Goal: Task Accomplishment & Management: Manage account settings

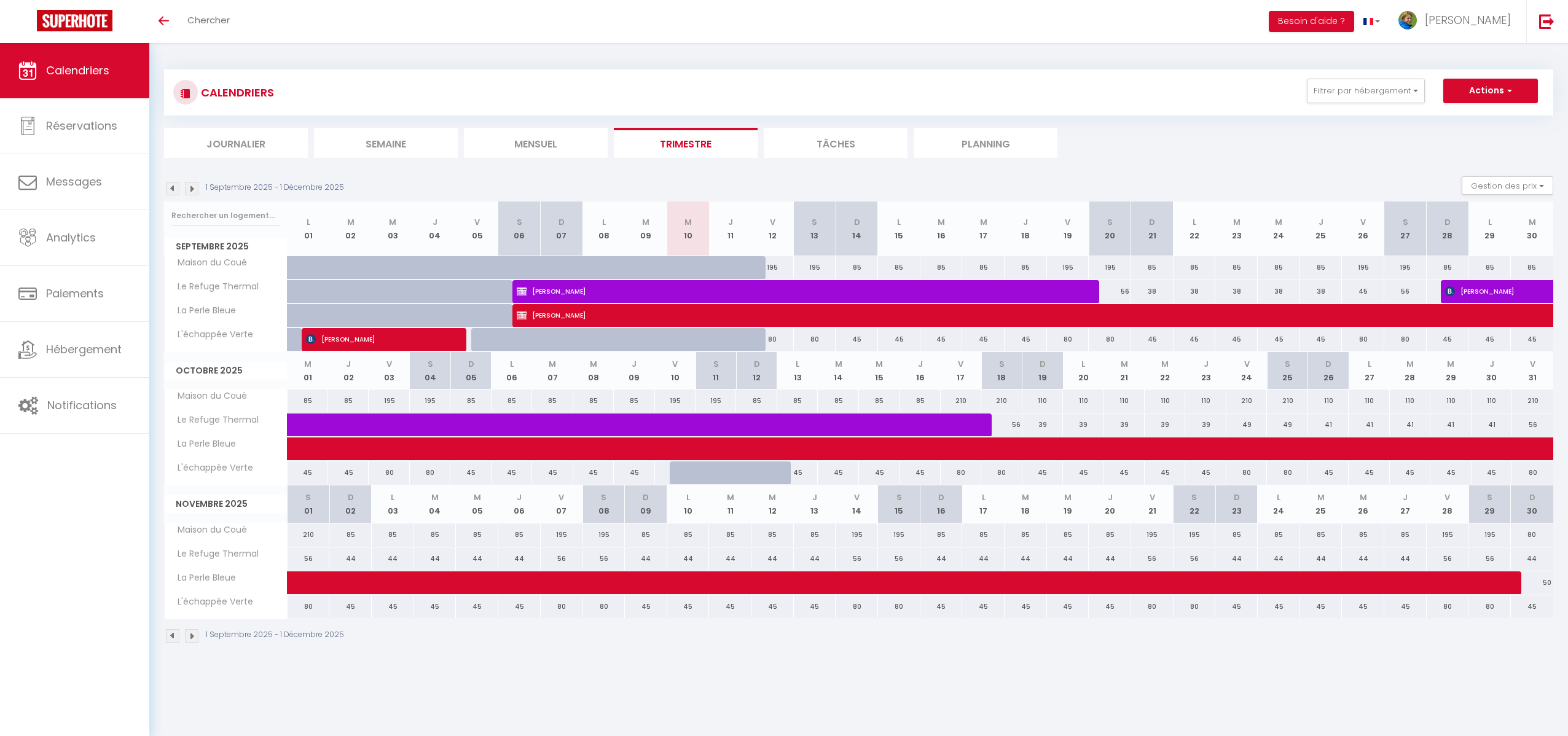
click at [774, 341] on div "80" at bounding box center [772, 340] width 43 height 23
type input "80"
type input "Ven 12 Septembre 2025"
type input "[DATE]"
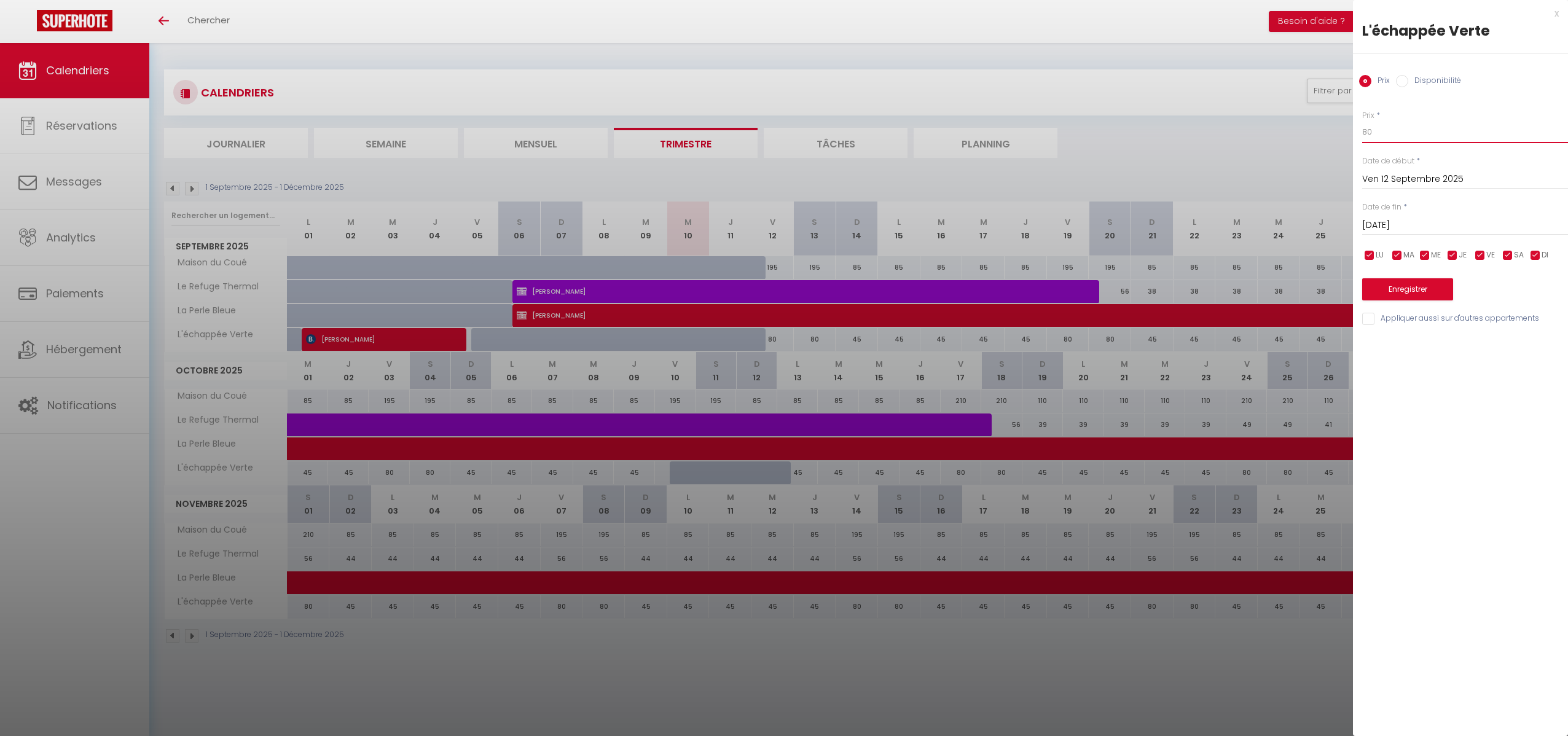
drag, startPoint x: 1385, startPoint y: 133, endPoint x: 1352, endPoint y: 133, distance: 33.0
click at [1353, 133] on div "Prix * 80 Statut * Disponible Indisponible Date de début * [DATE] < [DATE] > Di…" at bounding box center [1460, 211] width 215 height 232
type input "65"
click at [1399, 224] on input "[DATE]" at bounding box center [1465, 225] width 206 height 16
click at [1375, 341] on span "14" at bounding box center [1376, 345] width 27 height 25
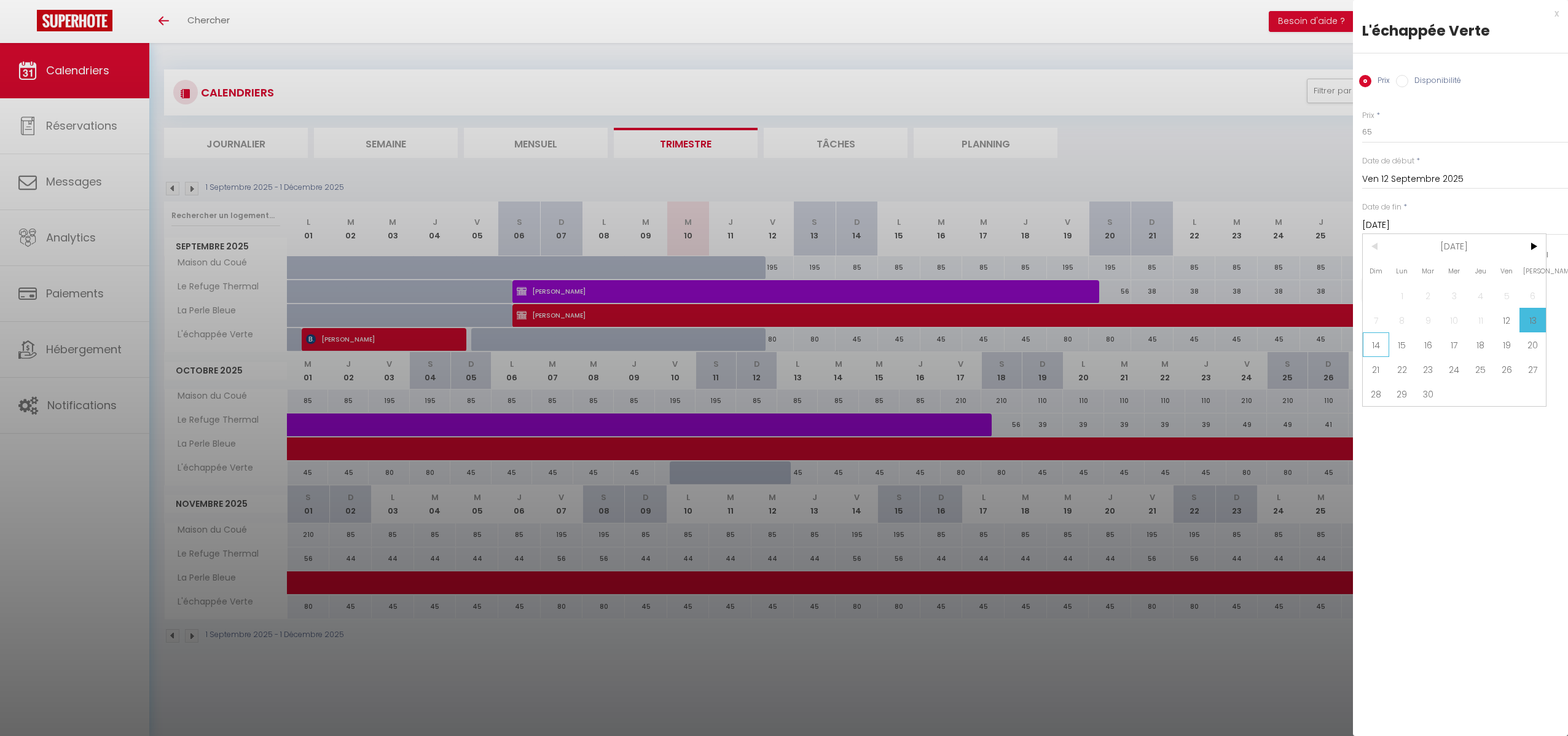
type input "Dim 14 Septembre 2025"
click at [1404, 290] on button "Enregistrer" at bounding box center [1408, 289] width 91 height 22
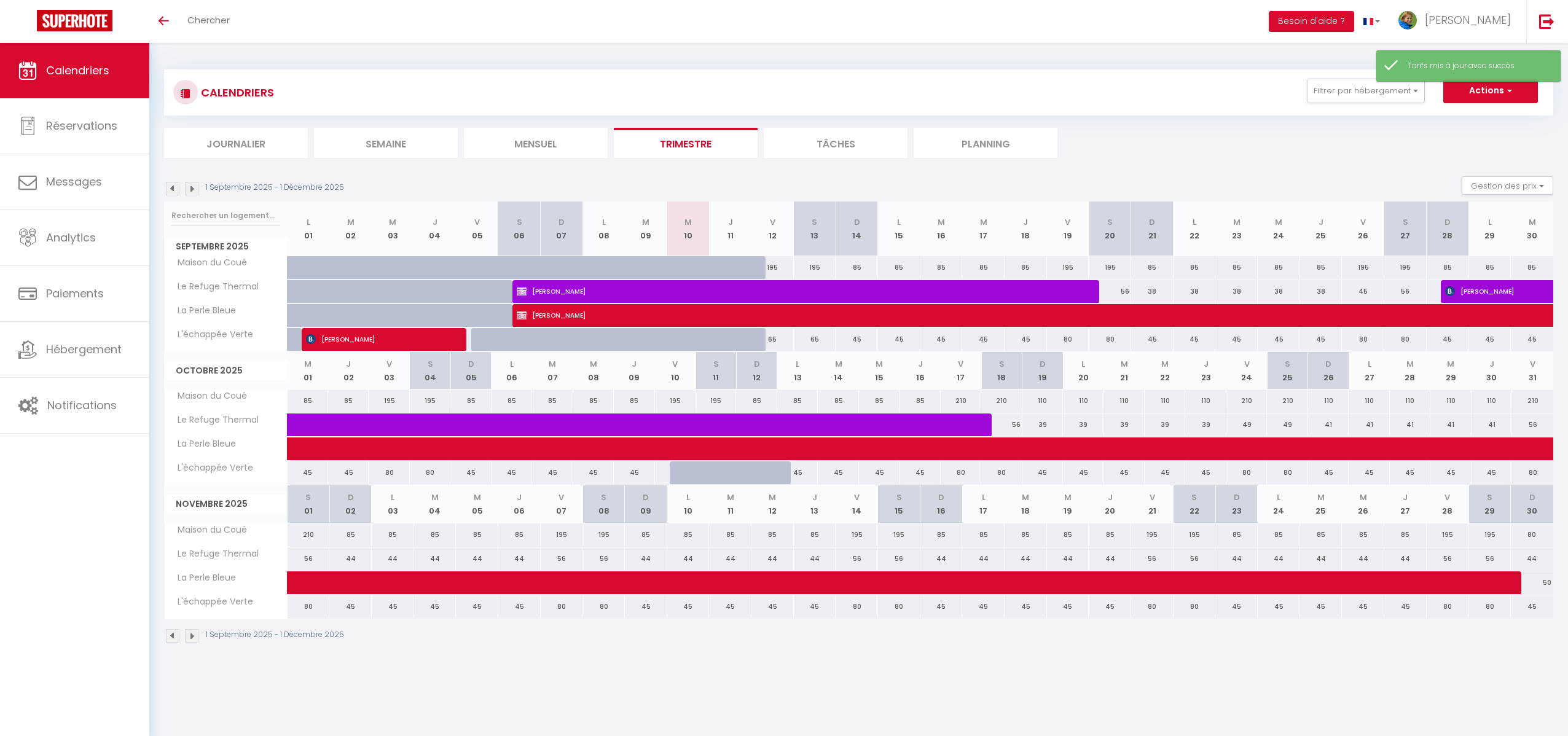
click at [1070, 341] on div "80" at bounding box center [1067, 340] width 43 height 23
type input "80"
type input "Ven 19 Septembre 2025"
type input "Sam 20 Septembre 2025"
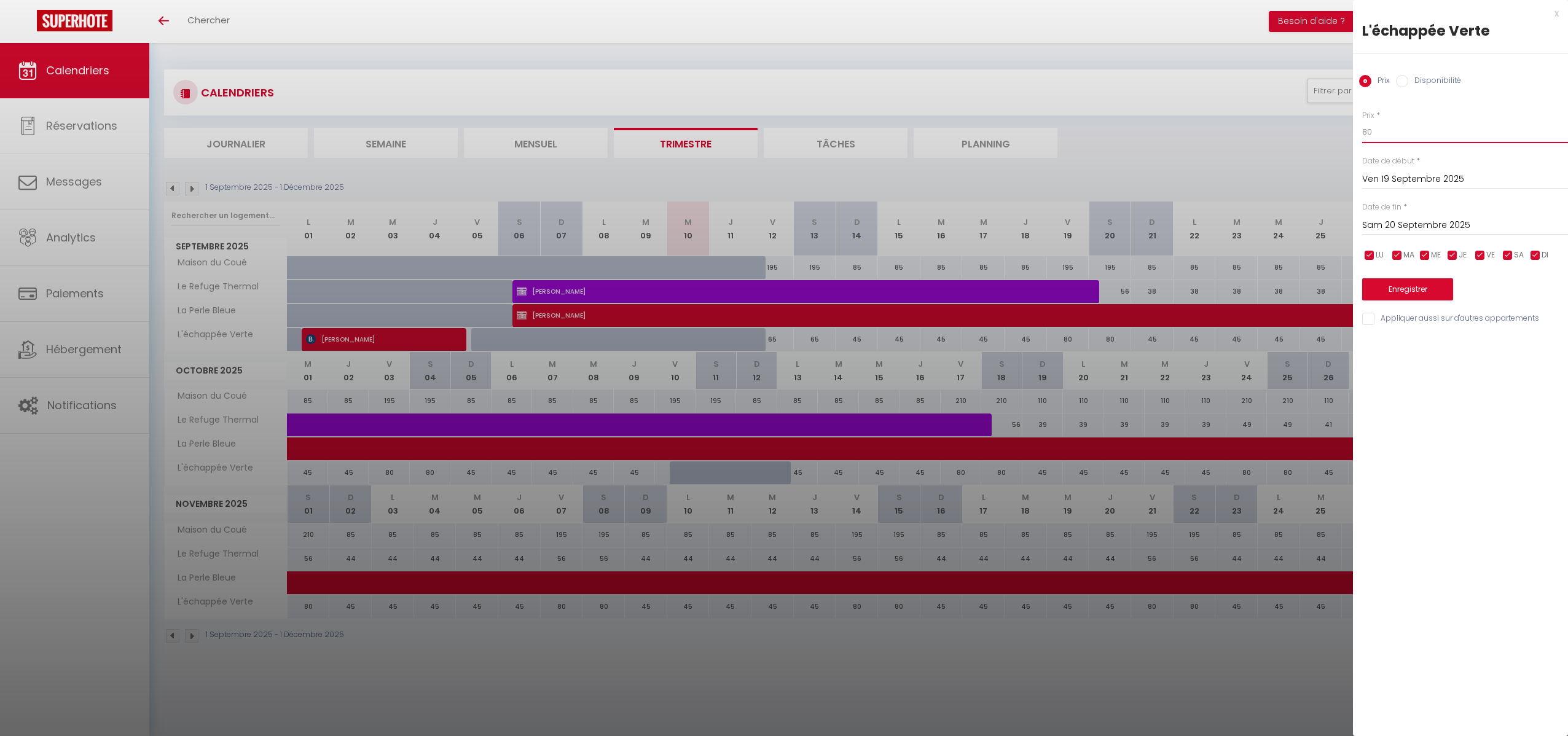
drag, startPoint x: 1392, startPoint y: 134, endPoint x: 1344, endPoint y: 133, distance: 48.0
click at [1349, 133] on body "🟢 Des questions ou besoin d'assistance pour la migration AirBnB? Connectez-vous…" at bounding box center [784, 411] width 1568 height 736
type input "65"
click at [1391, 235] on div "[DATE] < [DATE] > Dim Lun Mar Mer Jeu Ven Sam 1 2 3 4 5 6 7 8 9 10 11 12 13 14 …" at bounding box center [1465, 224] width 206 height 22
click at [1393, 231] on input "Sam 20 Septembre 2025" at bounding box center [1465, 225] width 206 height 16
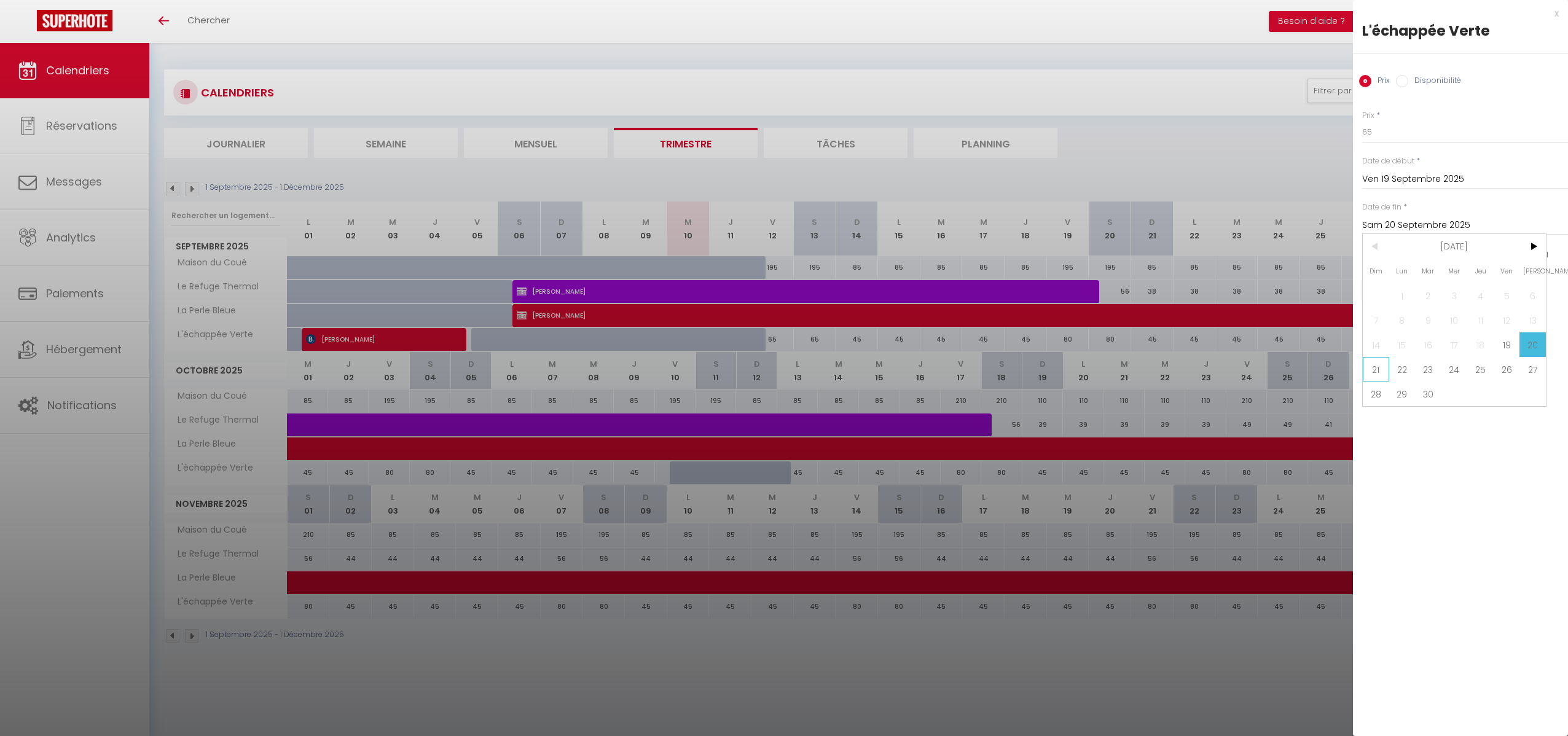
click at [1370, 367] on span "21" at bounding box center [1376, 369] width 27 height 25
type input "Dim 21 Septembre 2025"
click at [1408, 283] on button "Enregistrer" at bounding box center [1408, 289] width 91 height 22
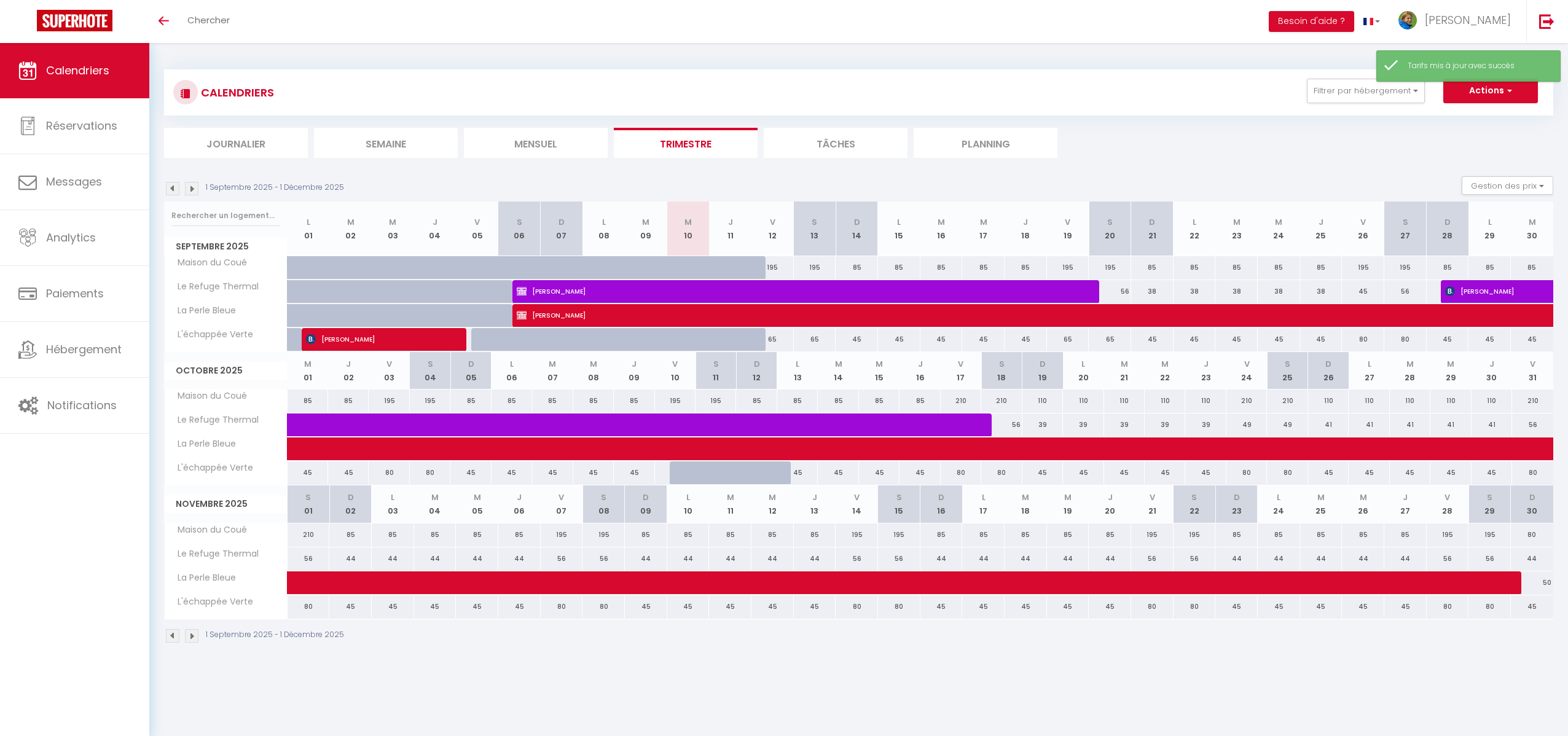
click at [1365, 341] on div "80" at bounding box center [1362, 340] width 43 height 23
type input "80"
type input "Ven 26 Septembre 2025"
type input "[DATE]"
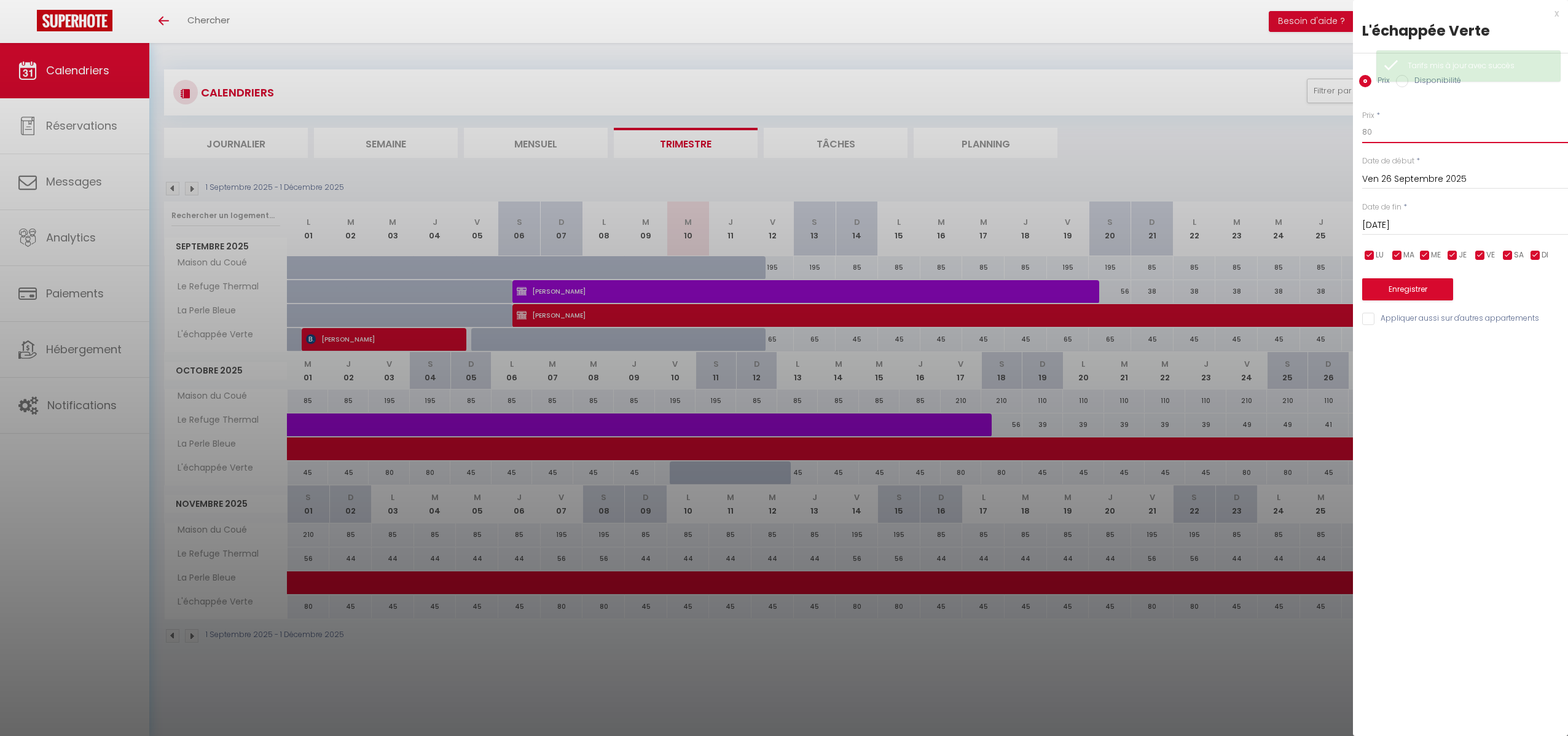
drag, startPoint x: 1379, startPoint y: 137, endPoint x: 1358, endPoint y: 131, distance: 21.8
click at [1362, 132] on input "80" at bounding box center [1465, 132] width 206 height 22
type input "65"
click at [1386, 227] on input "[DATE]" at bounding box center [1465, 225] width 206 height 16
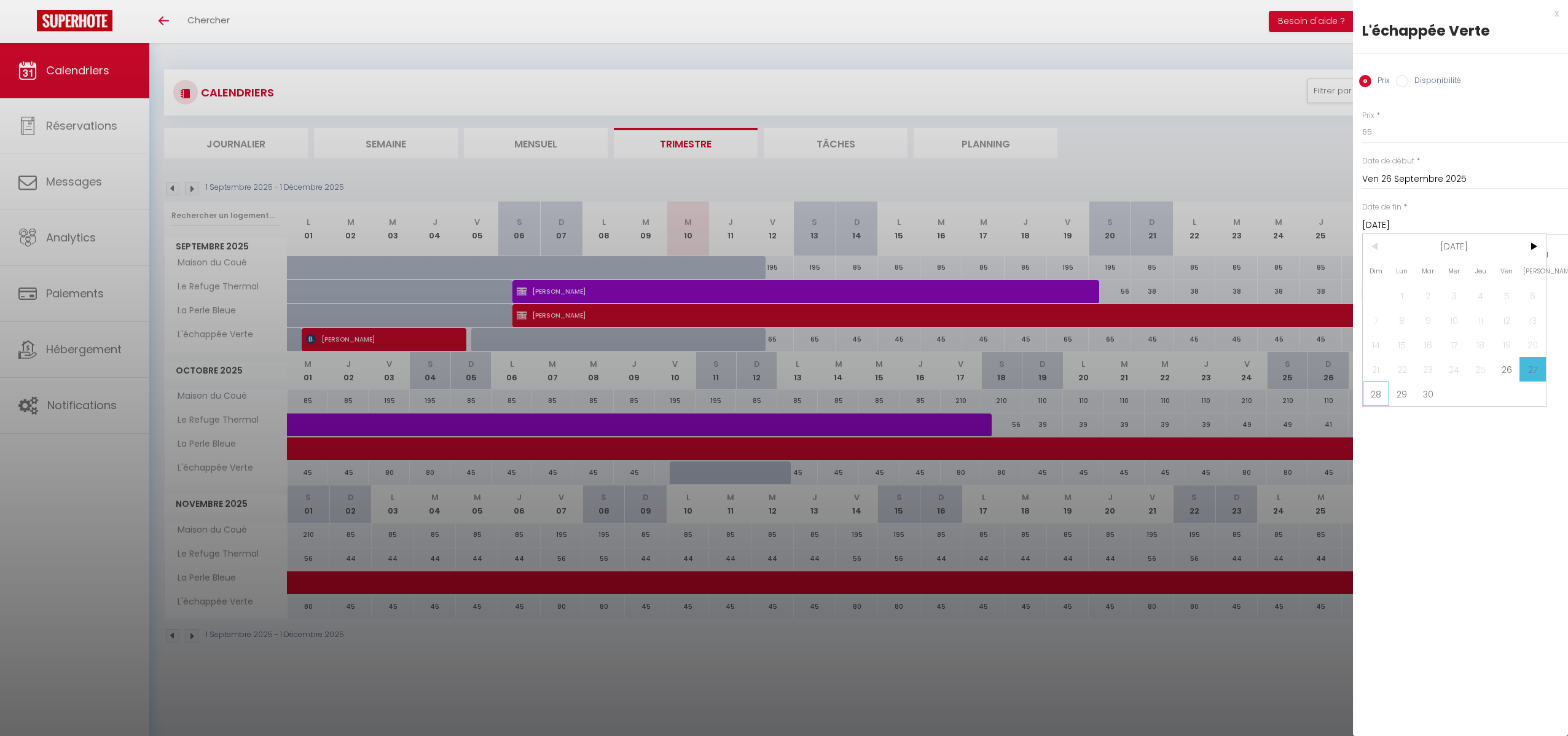
click at [1374, 399] on span "28" at bounding box center [1376, 394] width 27 height 25
type input "Dim 28 Septembre 2025"
click at [1400, 285] on button "Enregistrer" at bounding box center [1408, 289] width 91 height 22
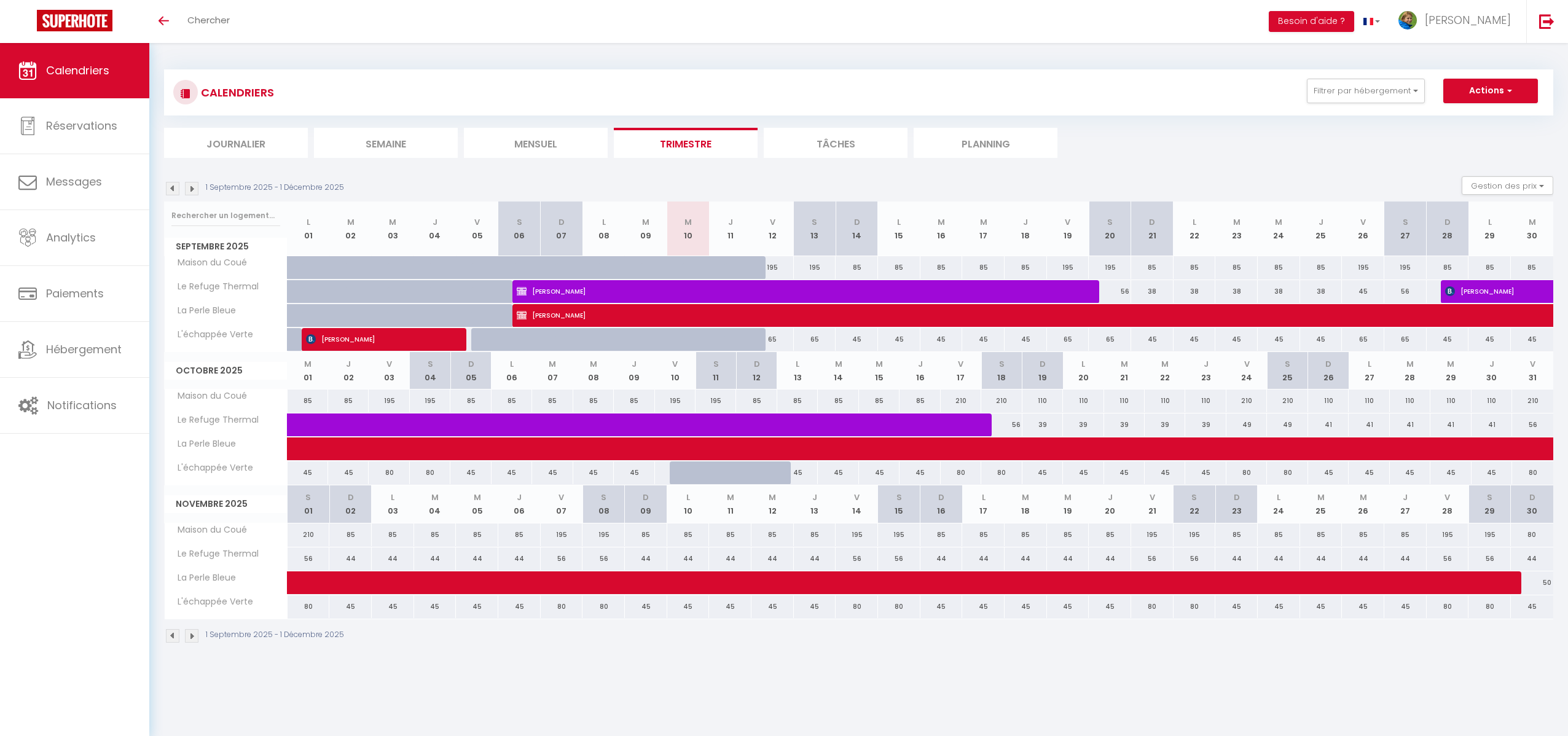
click at [390, 477] on div "80" at bounding box center [389, 473] width 41 height 23
type input "80"
type input "Ven 03 Octobre 2025"
type input "[DATE]"
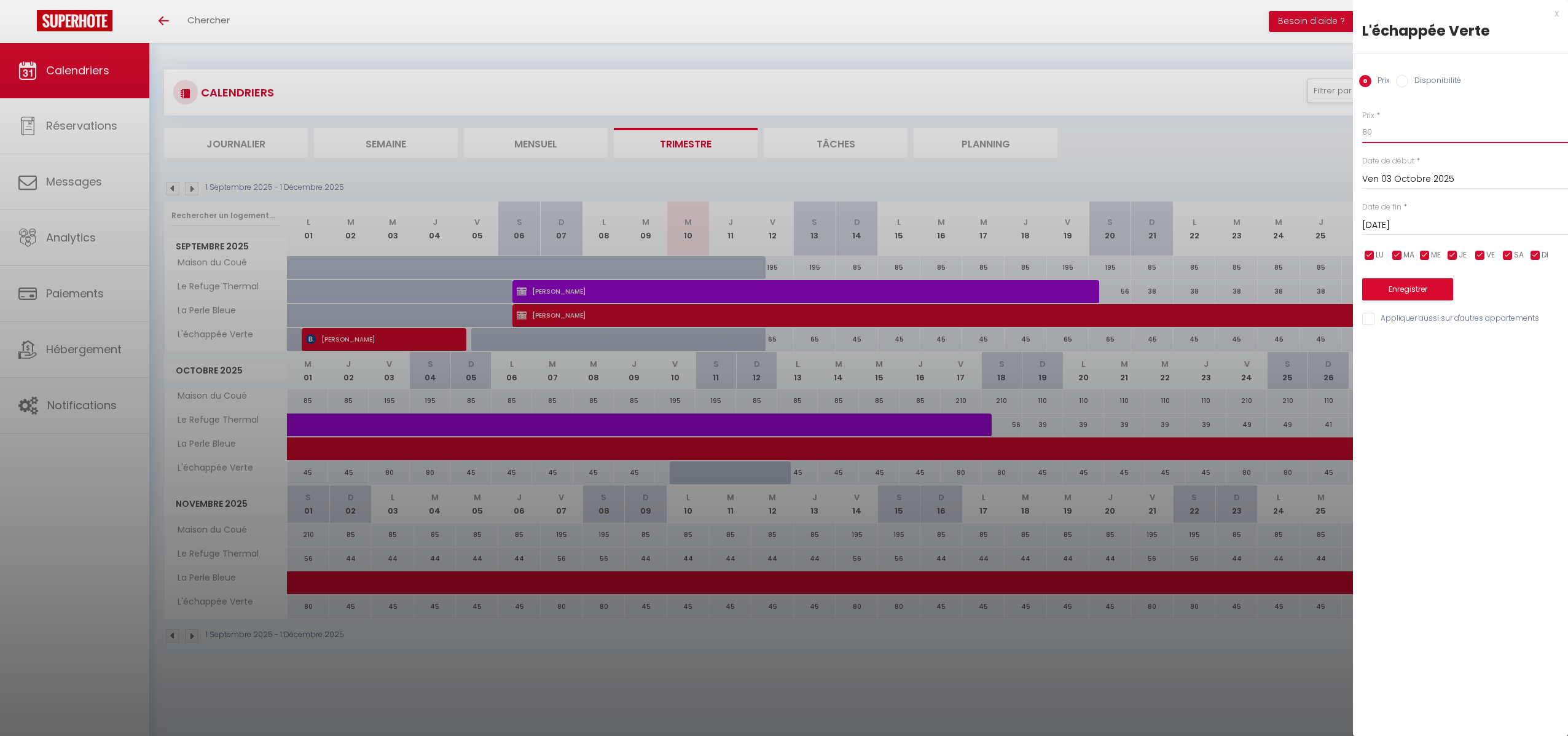
drag, startPoint x: 1377, startPoint y: 138, endPoint x: 1340, endPoint y: 132, distance: 37.5
click at [1340, 132] on body "🟢 Des questions ou besoin d'assistance pour la migration AirBnB? Connectez-vous…" at bounding box center [784, 411] width 1568 height 736
type input "65"
click at [1400, 228] on input "[DATE]" at bounding box center [1465, 225] width 206 height 16
click at [1375, 320] on span "5" at bounding box center [1376, 321] width 27 height 25
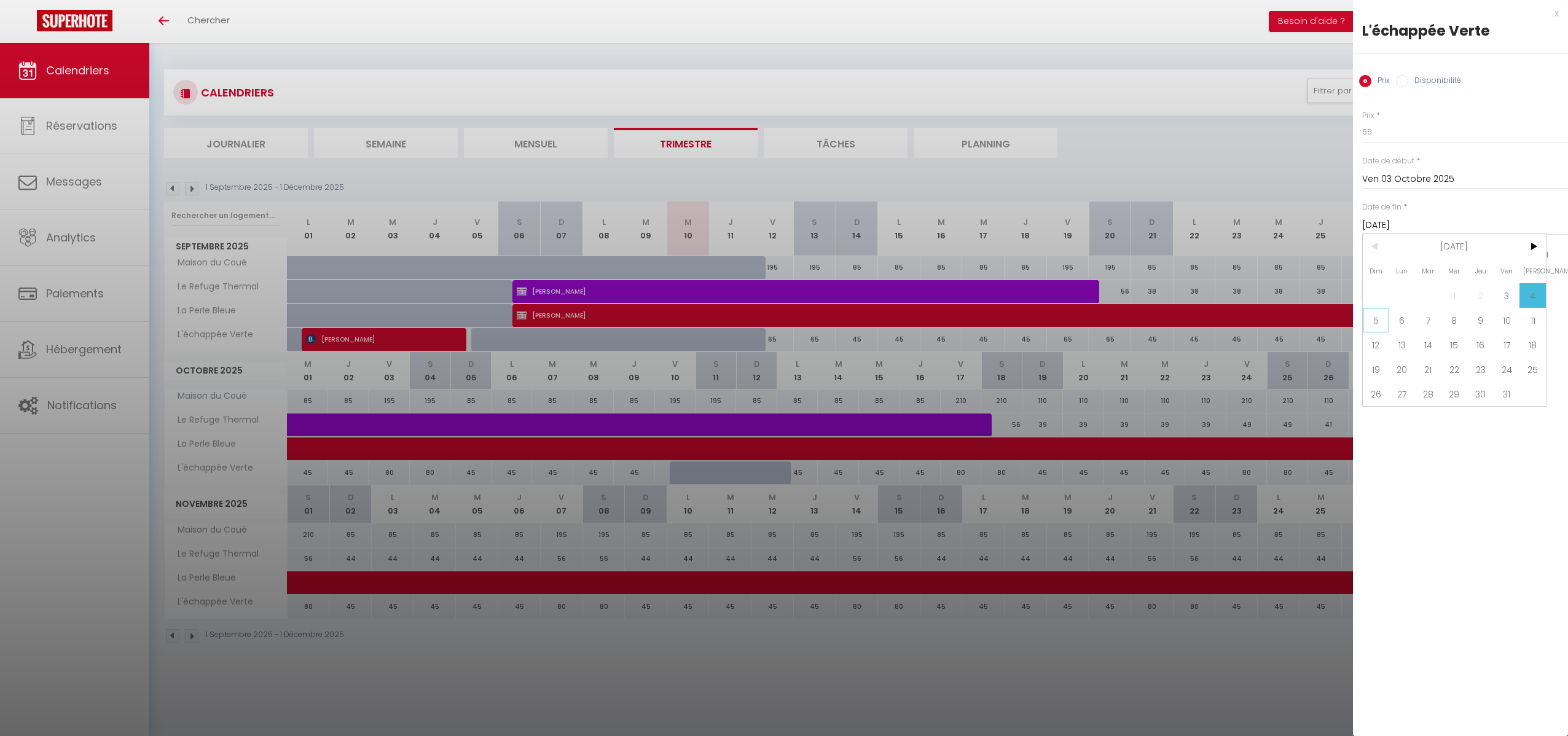
type input "Dim 05 Octobre 2025"
click at [1393, 296] on button "Enregistrer" at bounding box center [1408, 289] width 91 height 22
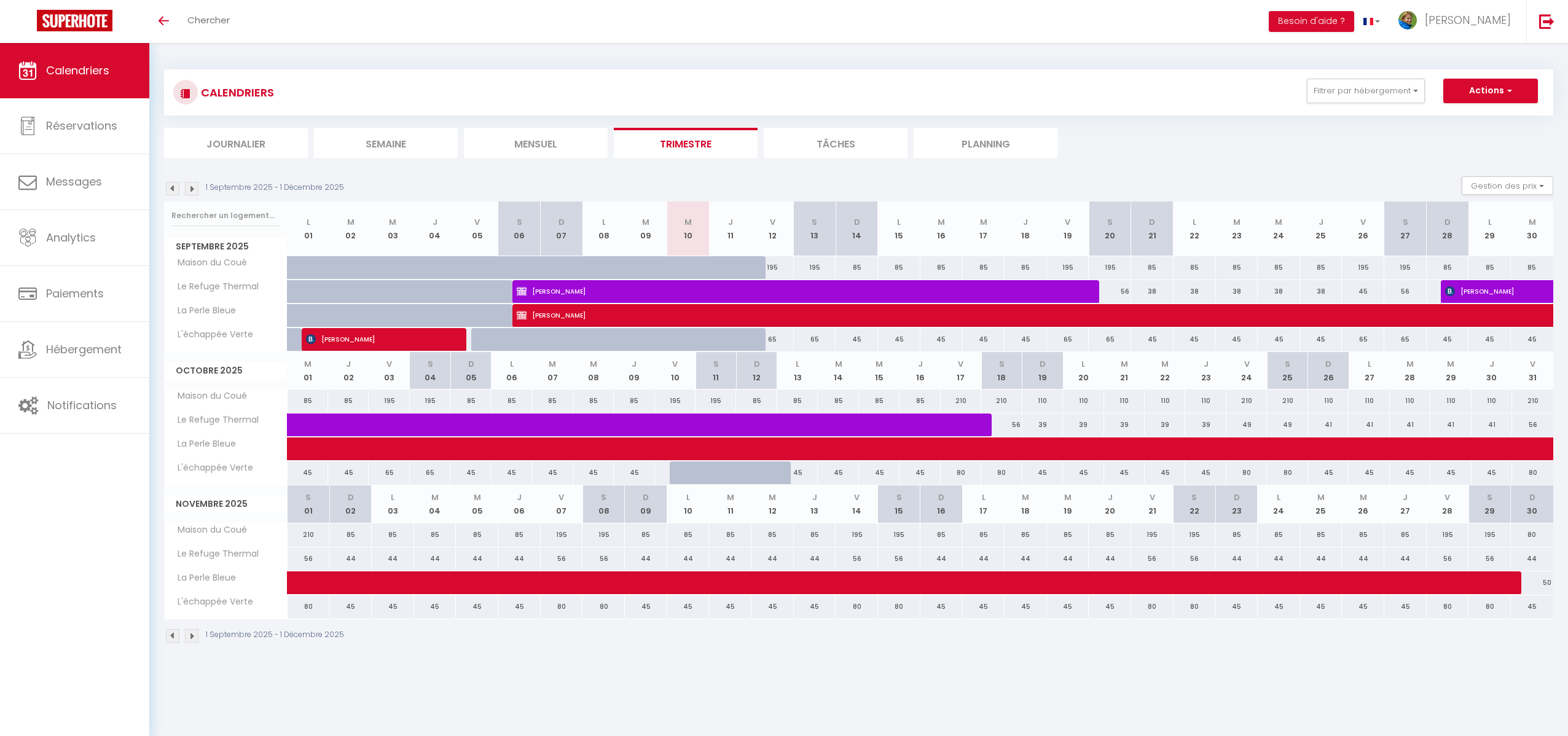
click at [312, 474] on div "45" at bounding box center [307, 473] width 41 height 23
type input "45"
type input "Mer 01 Octobre 2025"
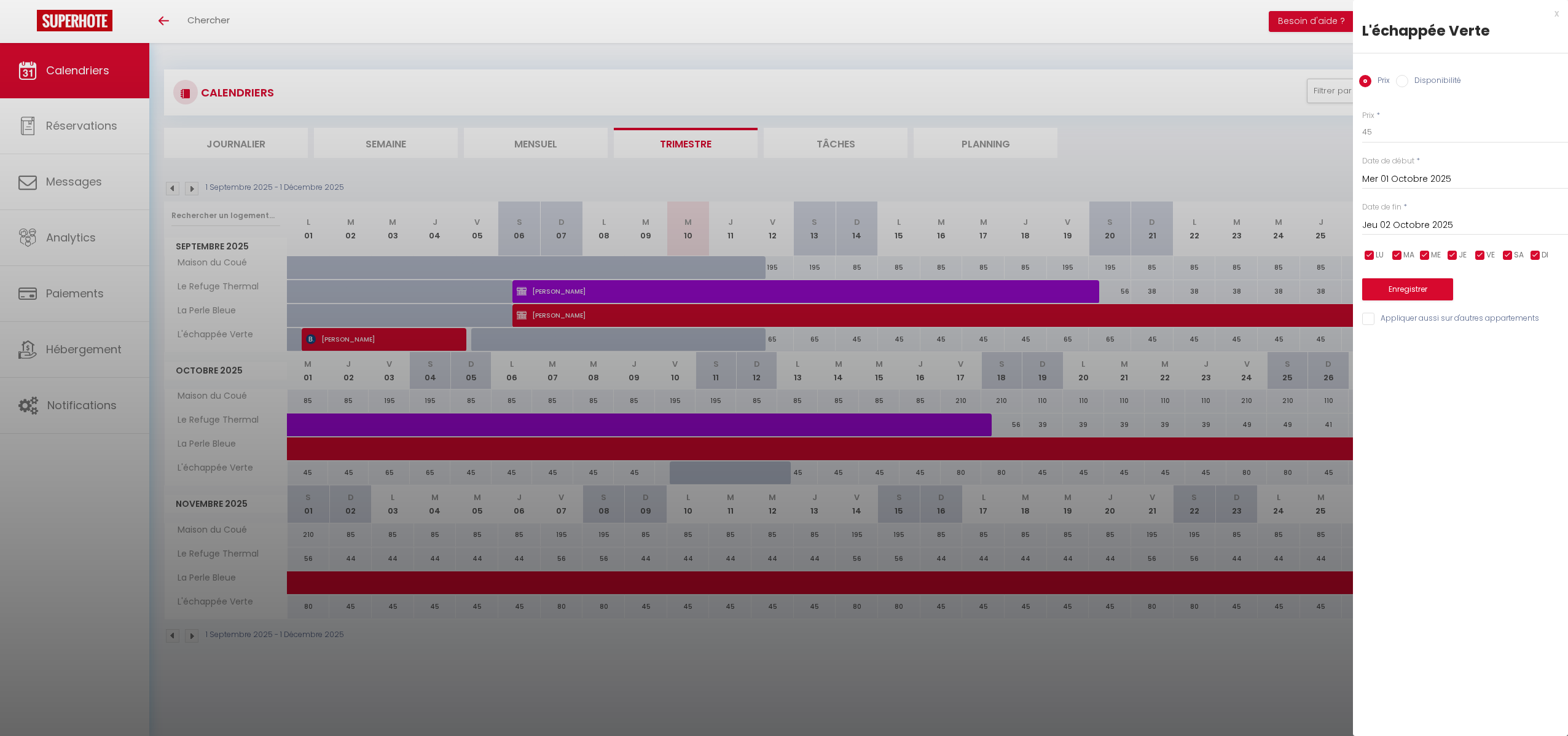
click at [1439, 229] on input "Jeu 02 Octobre 2025" at bounding box center [1465, 225] width 206 height 16
click at [1537, 249] on span ">" at bounding box center [1532, 247] width 27 height 25
click at [1533, 298] on span "1" at bounding box center [1532, 296] width 27 height 25
type input "[DATE]"
click at [1369, 252] on input "checkbox" at bounding box center [1369, 255] width 12 height 12
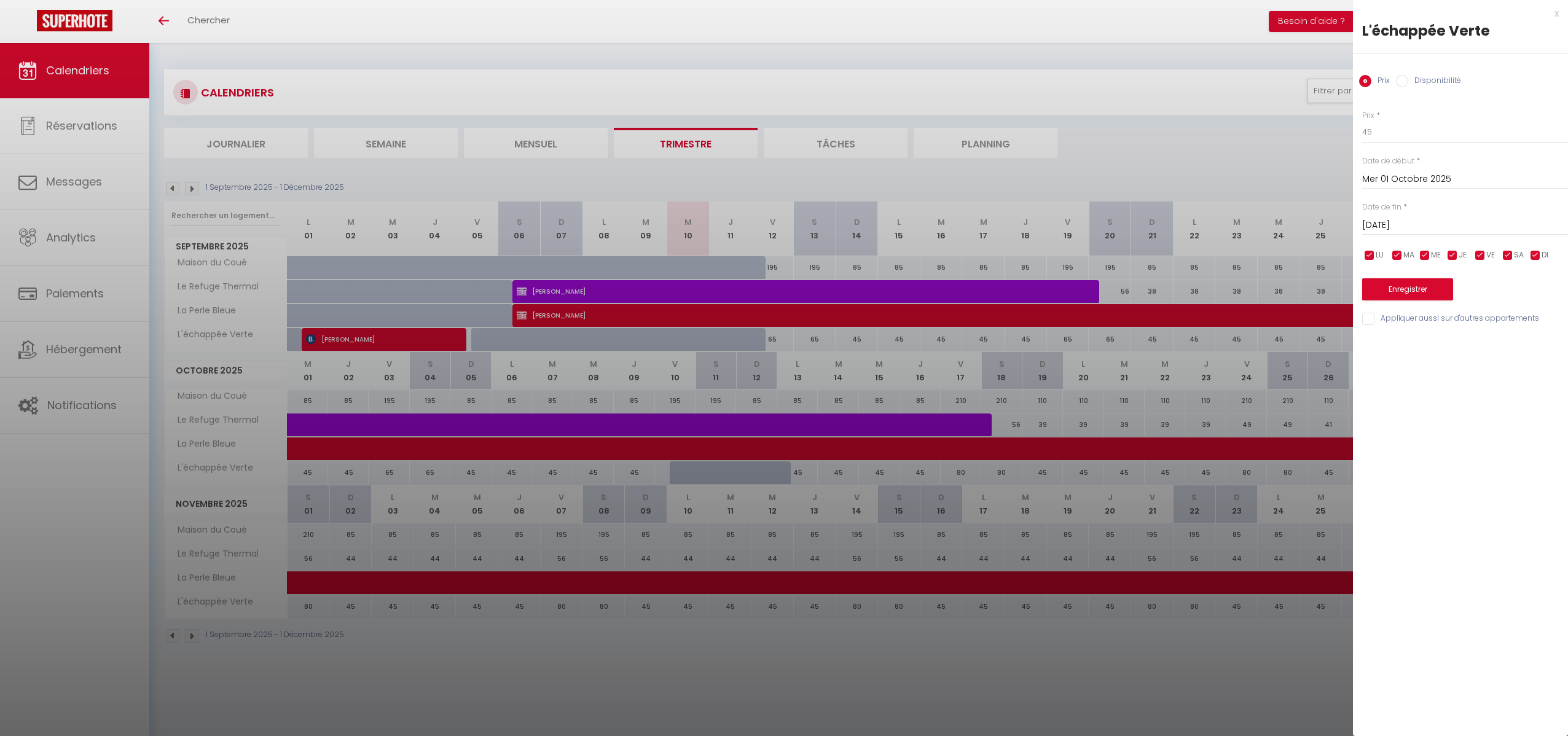
checkbox input "false"
click at [1400, 254] on input "checkbox" at bounding box center [1396, 255] width 12 height 12
checkbox input "false"
click at [1429, 254] on input "checkbox" at bounding box center [1424, 255] width 12 height 12
checkbox input "false"
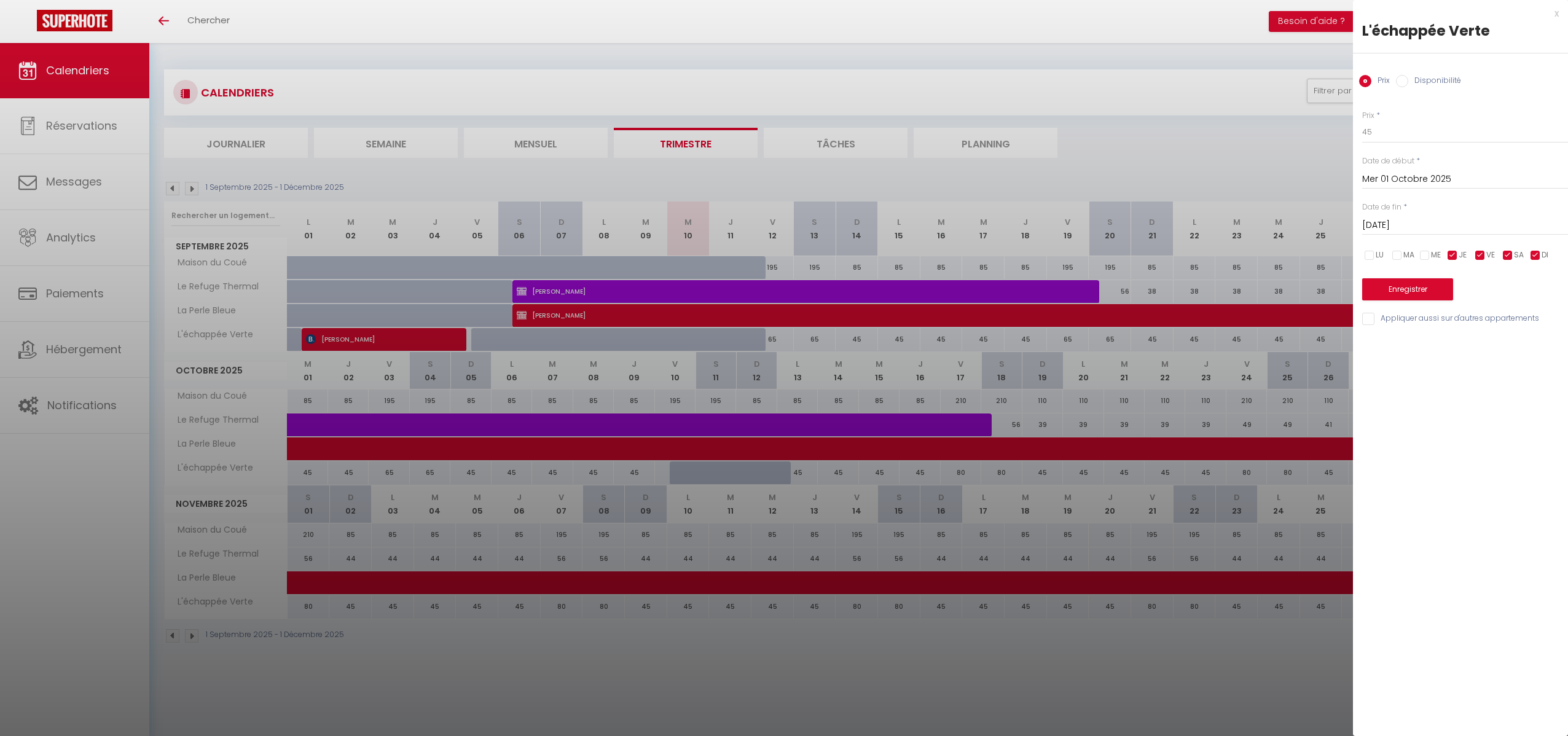
click at [1454, 255] on input "checkbox" at bounding box center [1451, 255] width 12 height 12
checkbox input "false"
click at [1535, 252] on input "checkbox" at bounding box center [1535, 255] width 12 height 12
checkbox input "false"
drag, startPoint x: 1374, startPoint y: 136, endPoint x: 1355, endPoint y: 136, distance: 19.0
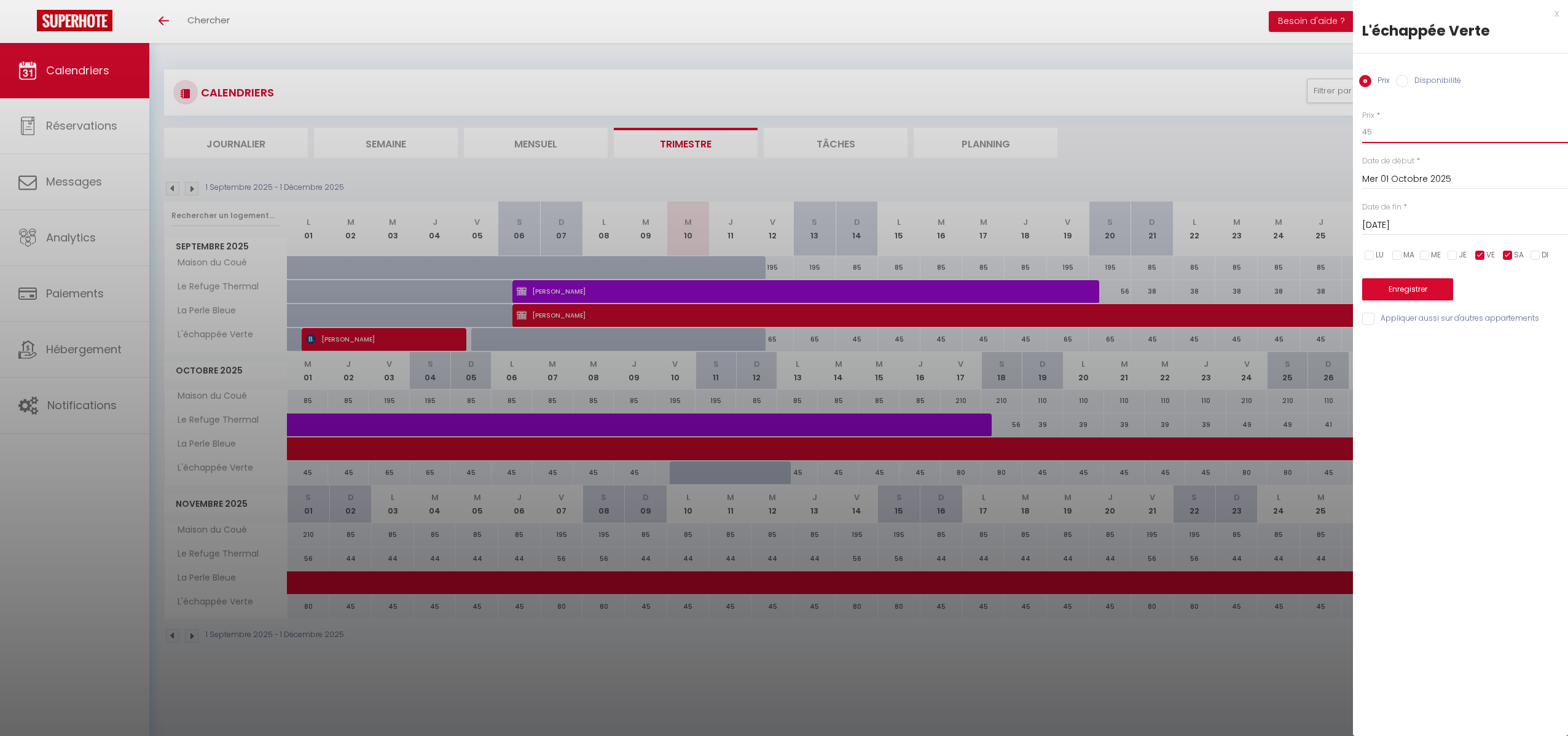
click at [1357, 136] on div "Prix * 45 Statut * Disponible Indisponible Date de début * [DATE] < [DATE] > Di…" at bounding box center [1460, 211] width 215 height 232
type input "65"
click at [1388, 288] on button "Enregistrer" at bounding box center [1408, 289] width 91 height 22
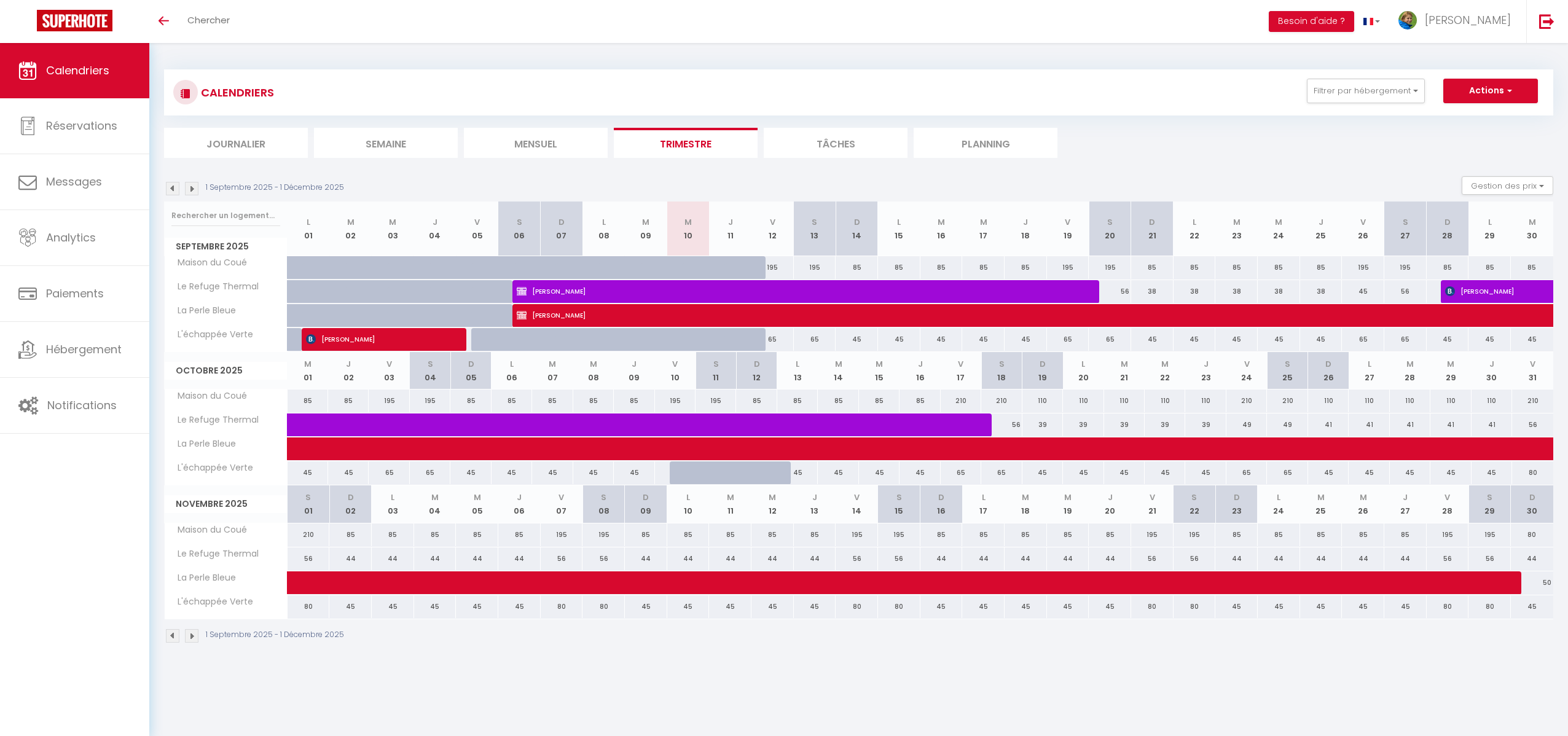
click at [781, 271] on div "195" at bounding box center [772, 267] width 43 height 23
type input "195"
type input "Ven 12 Septembre 2025"
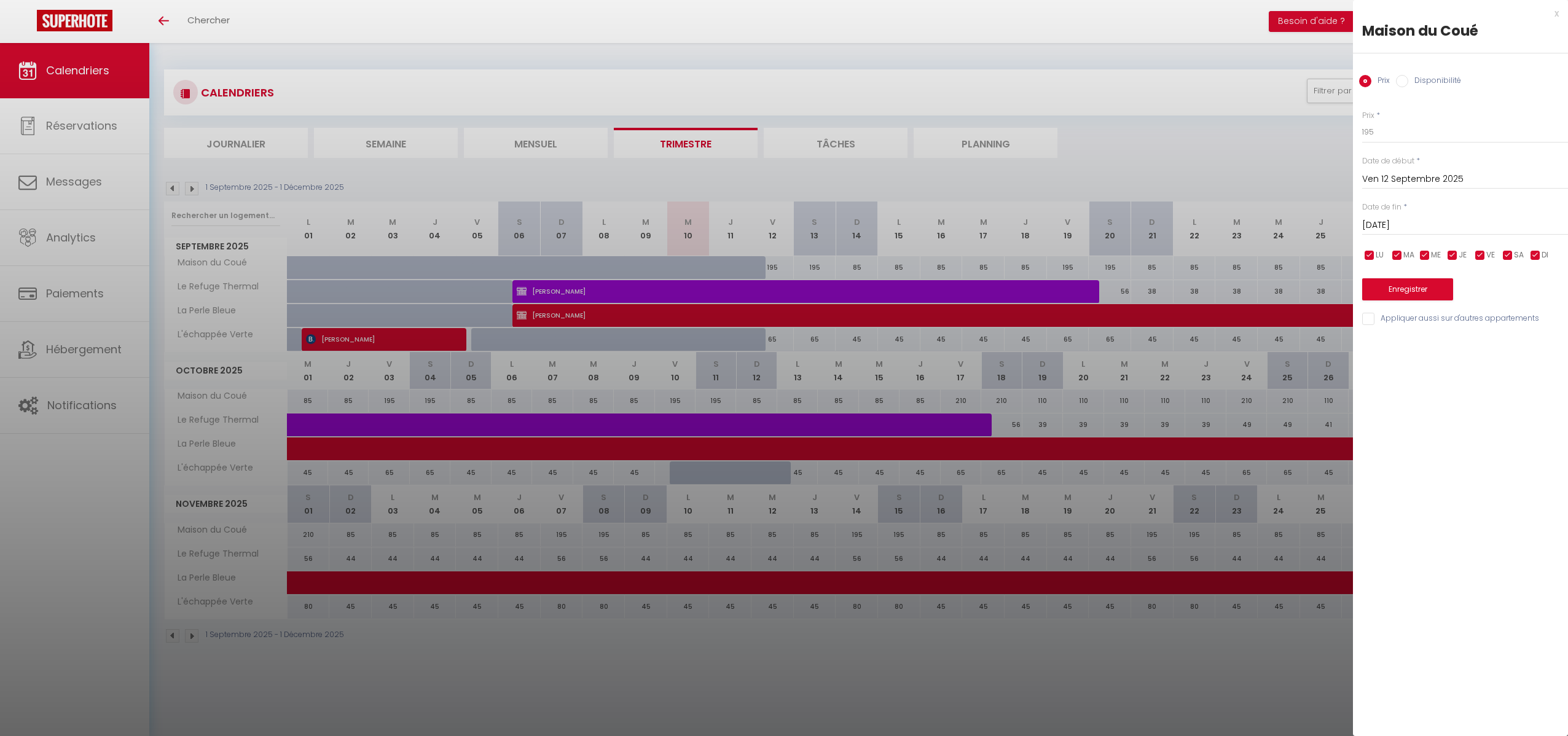
click at [1399, 221] on input "[DATE]" at bounding box center [1465, 225] width 206 height 16
click at [1382, 343] on span "14" at bounding box center [1376, 345] width 27 height 25
type input "Dim 14 Septembre 2025"
click at [1433, 80] on label "Disponibilité" at bounding box center [1434, 82] width 53 height 13
click at [1408, 80] on input "Disponibilité" at bounding box center [1401, 81] width 12 height 12
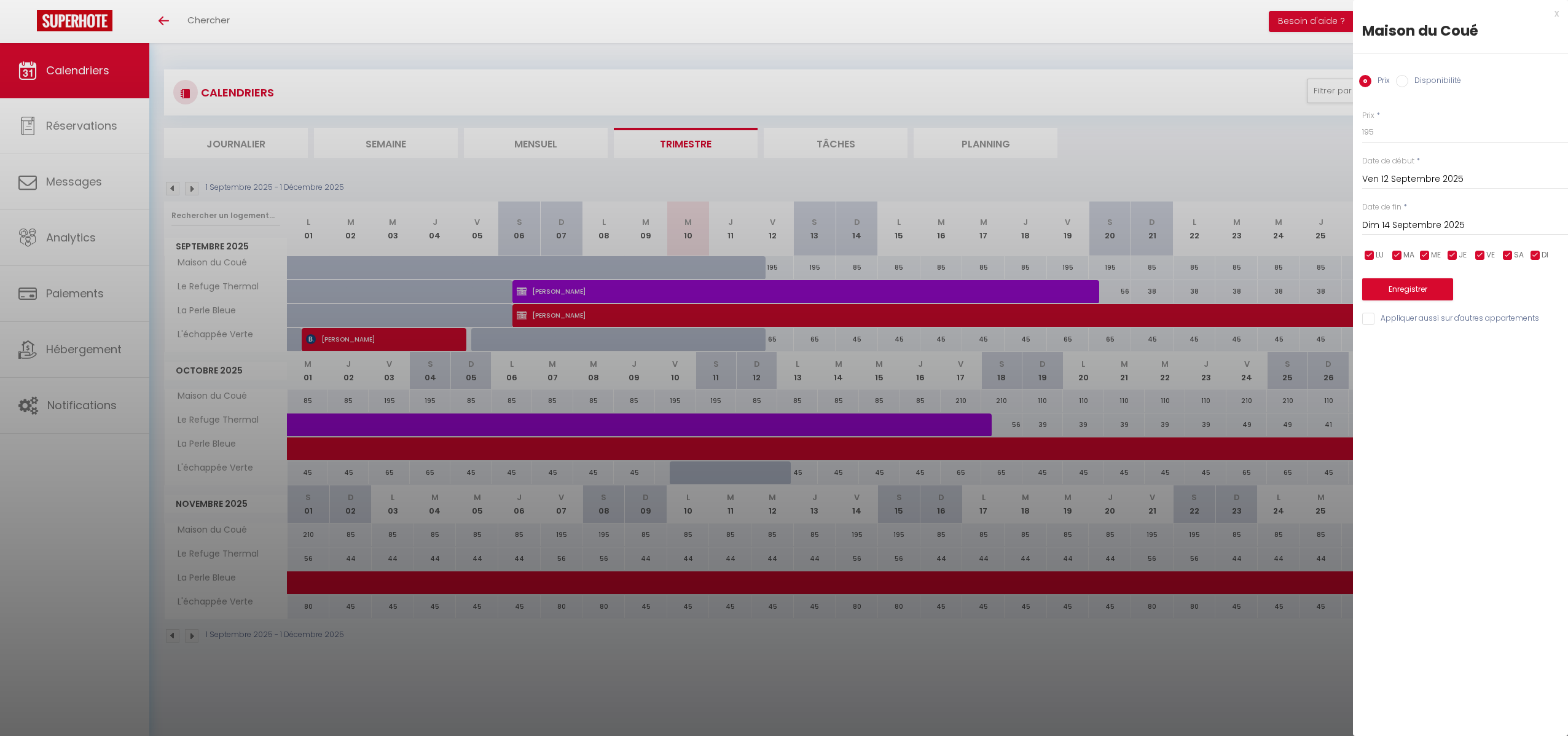
radio input "true"
radio input "false"
click at [1394, 134] on select "Disponible Indisponible" at bounding box center [1465, 133] width 206 height 24
select select "0"
click at [1362, 121] on select "Disponible Indisponible" at bounding box center [1465, 133] width 206 height 24
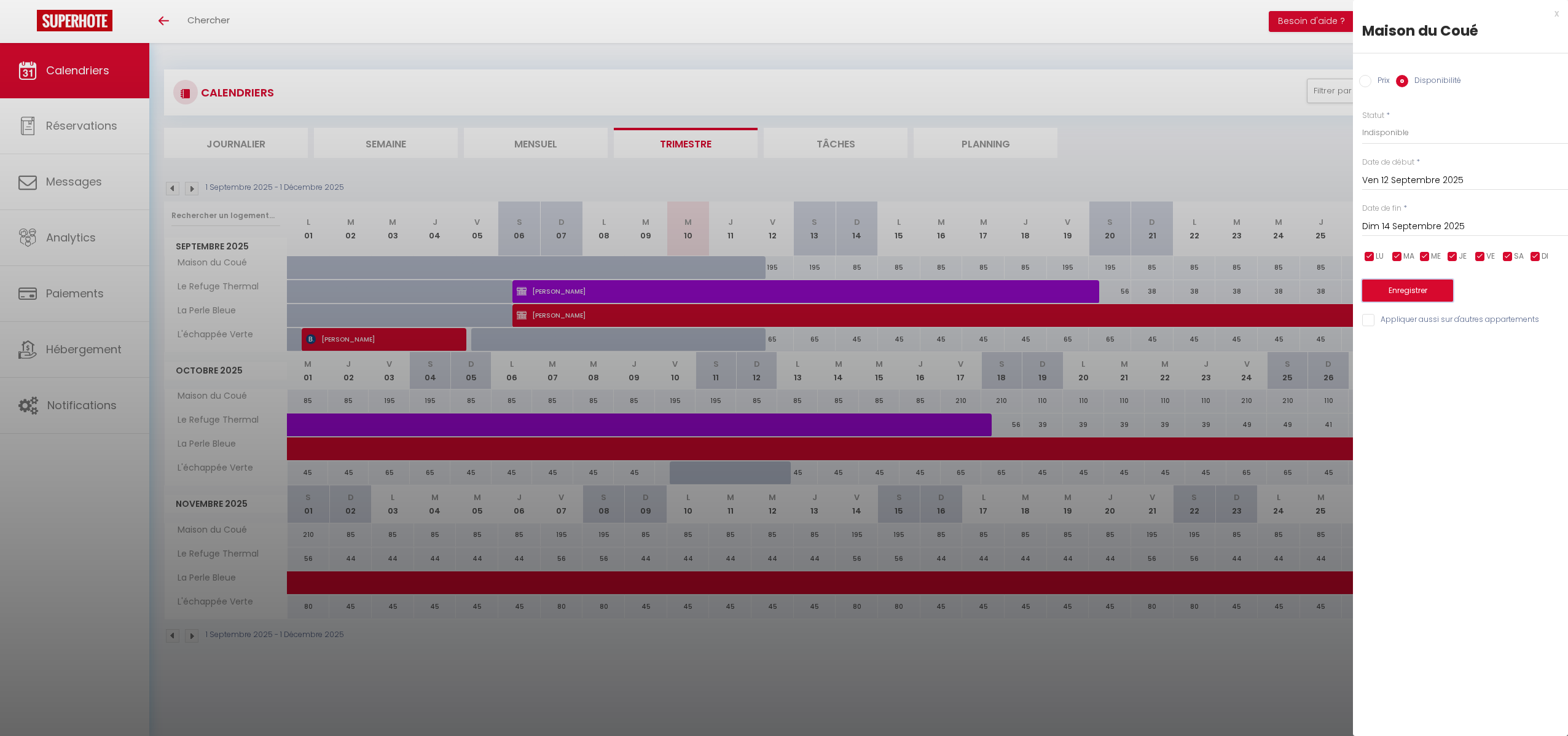
click at [1395, 290] on button "Enregistrer" at bounding box center [1408, 290] width 91 height 22
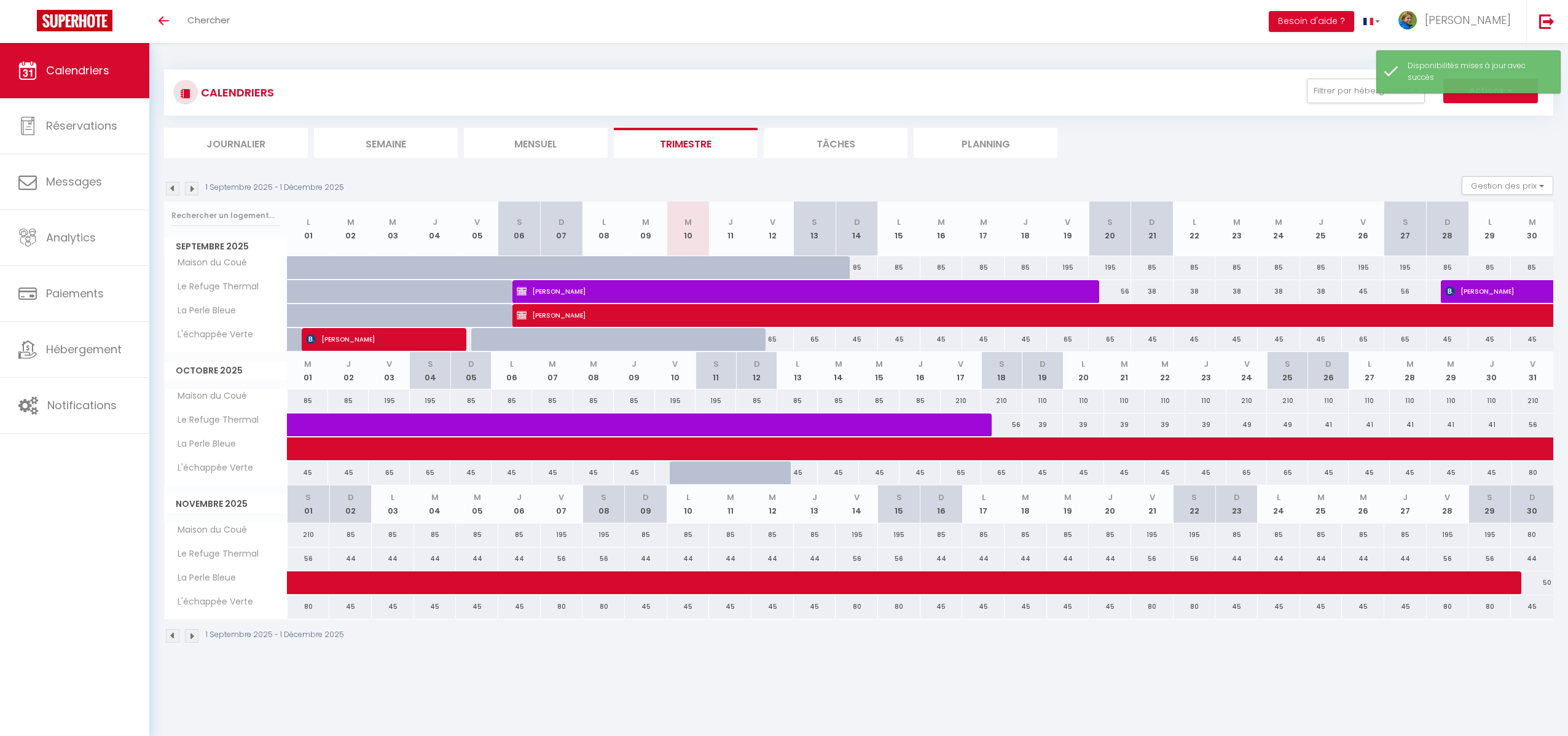
click at [859, 270] on div "85" at bounding box center [856, 267] width 43 height 23
select select "1"
type input "Dim 14 Septembre 2025"
type input "Lun 15 Septembre 2025"
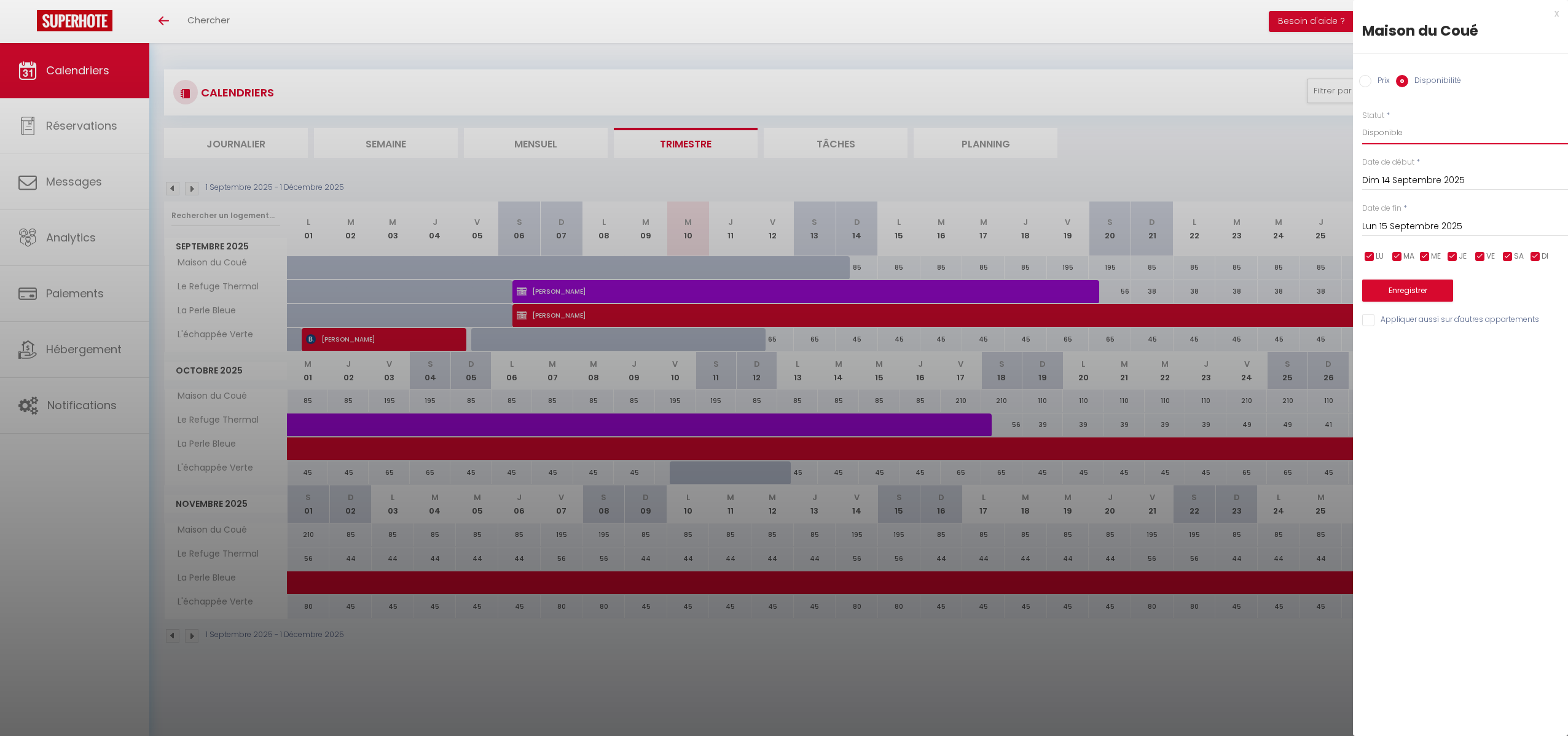
click at [1373, 135] on select "Disponible Indisponible" at bounding box center [1465, 133] width 206 height 24
select select "0"
click at [1362, 121] on select "Disponible Indisponible" at bounding box center [1465, 133] width 206 height 24
click at [1392, 287] on button "Enregistrer" at bounding box center [1408, 290] width 91 height 22
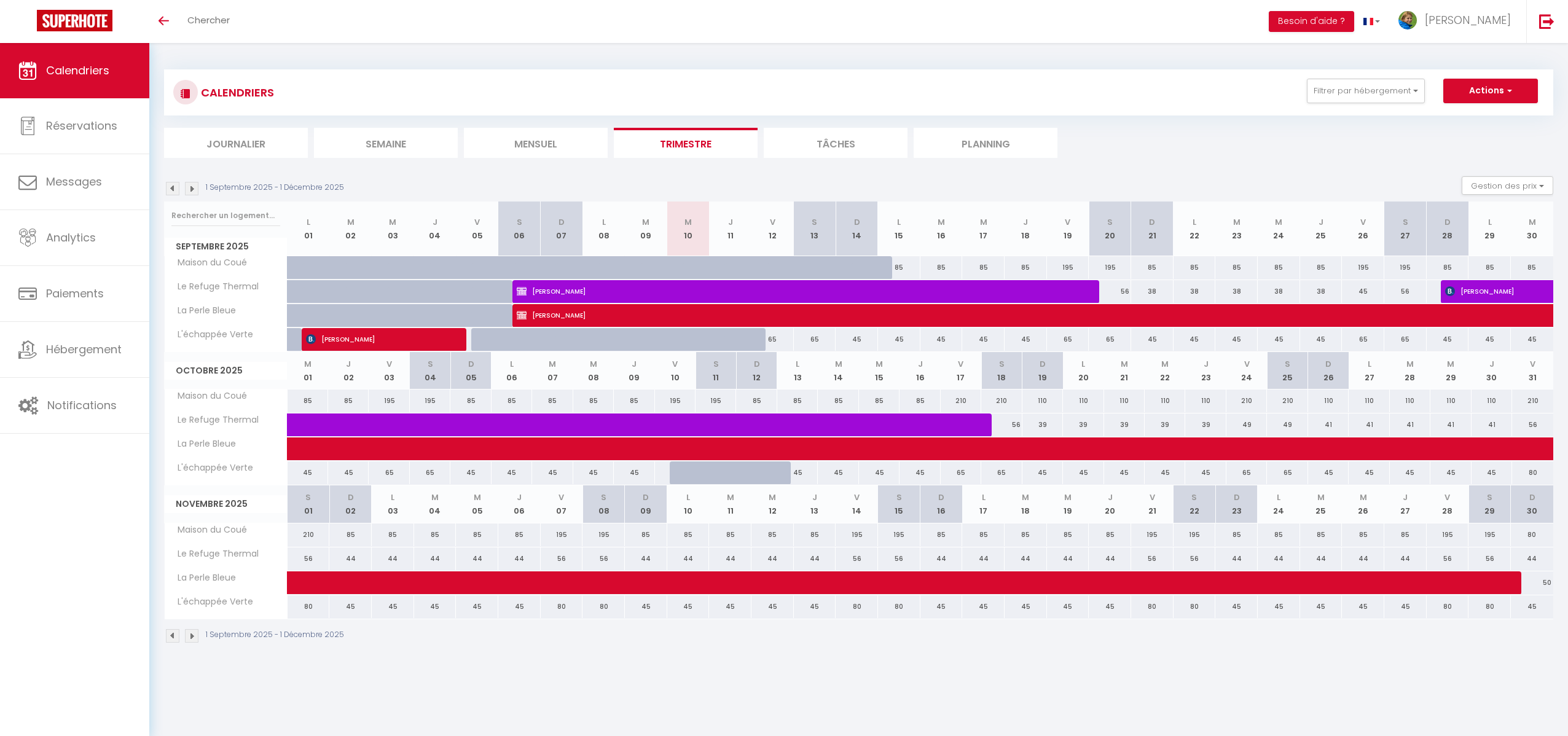
click at [962, 474] on div "65" at bounding box center [960, 473] width 41 height 23
select select "1"
type input "Ven 17 Octobre 2025"
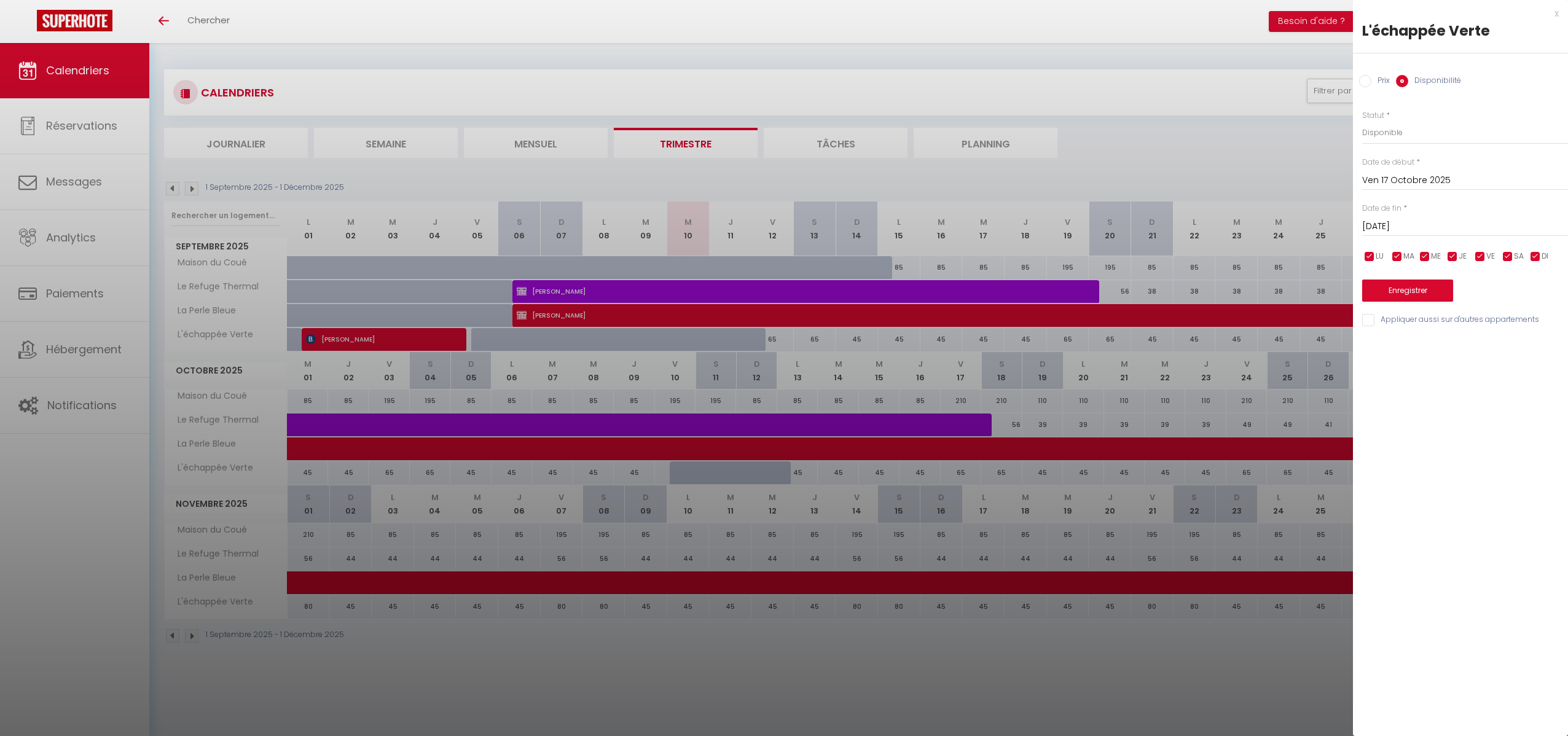
click at [1392, 227] on input "[DATE]" at bounding box center [1465, 227] width 206 height 16
click at [1376, 369] on span "19" at bounding box center [1376, 371] width 27 height 25
type input "Dim 19 Octobre 2025"
click at [1387, 137] on select "Disponible Indisponible" at bounding box center [1465, 133] width 206 height 24
select select "0"
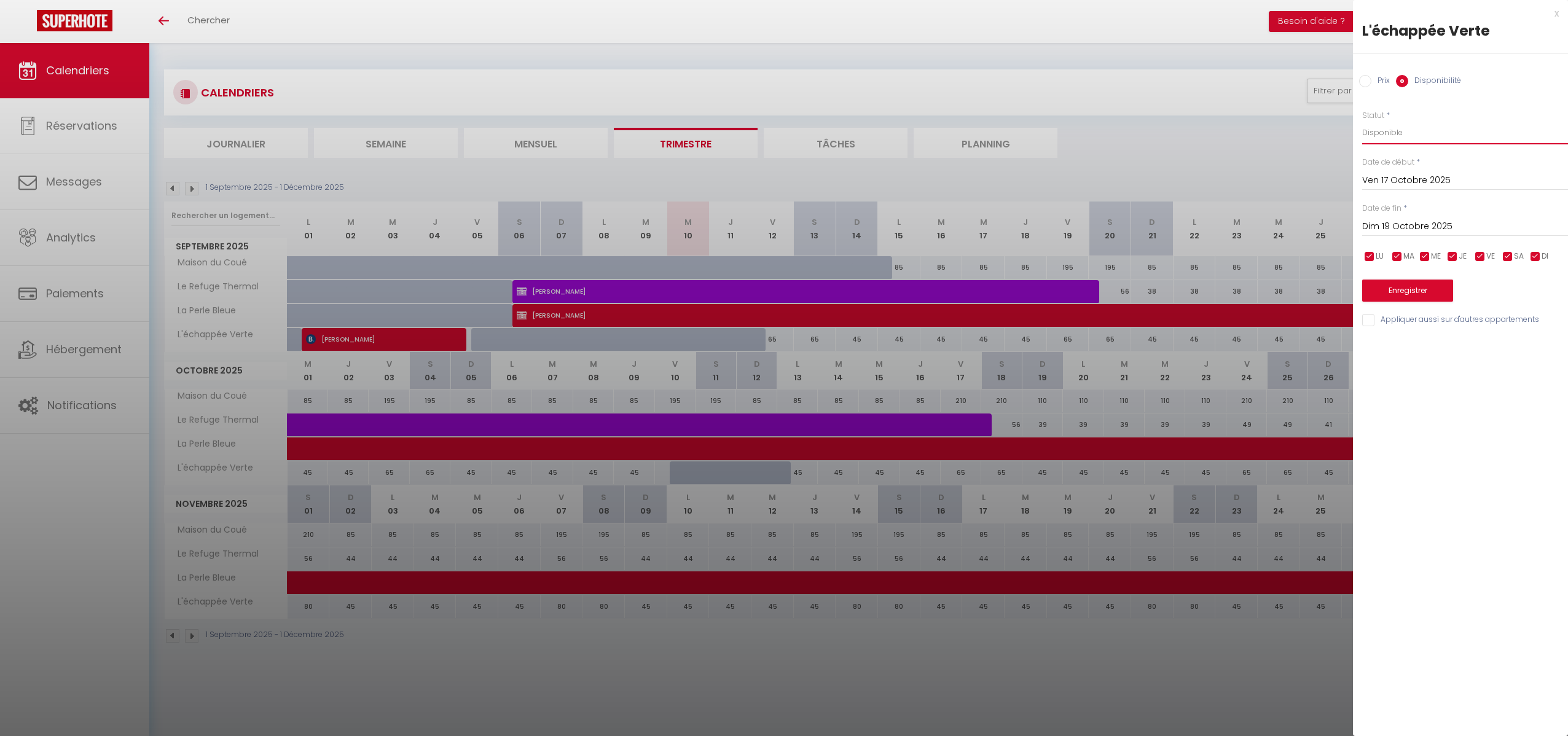
click at [1362, 121] on select "Disponible Indisponible" at bounding box center [1465, 133] width 206 height 24
click at [1392, 289] on button "Enregistrer" at bounding box center [1408, 290] width 91 height 22
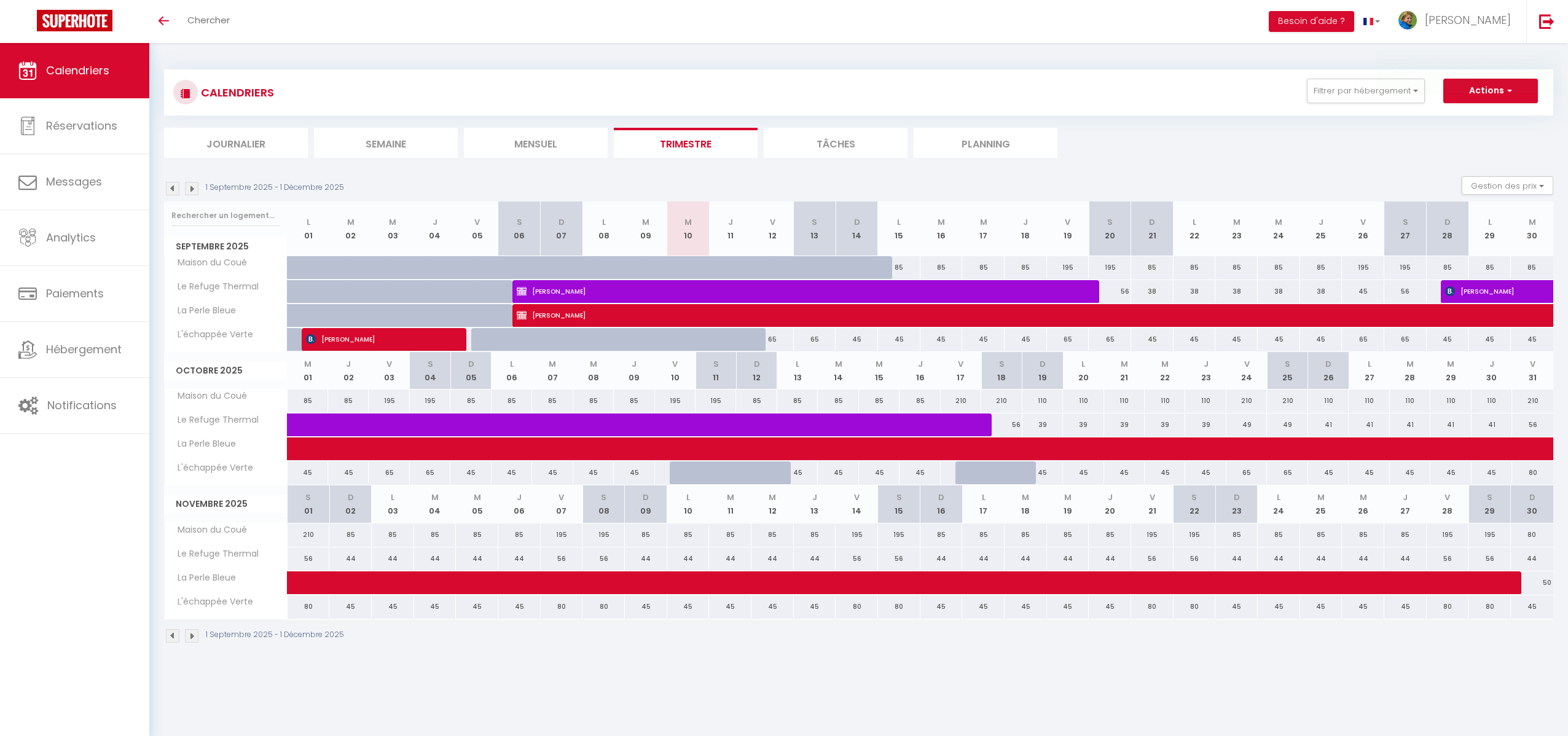
click at [1043, 479] on div "45" at bounding box center [1042, 473] width 41 height 23
select select "1"
type input "Dim 19 Octobre 2025"
type input "Lun 20 Octobre 2025"
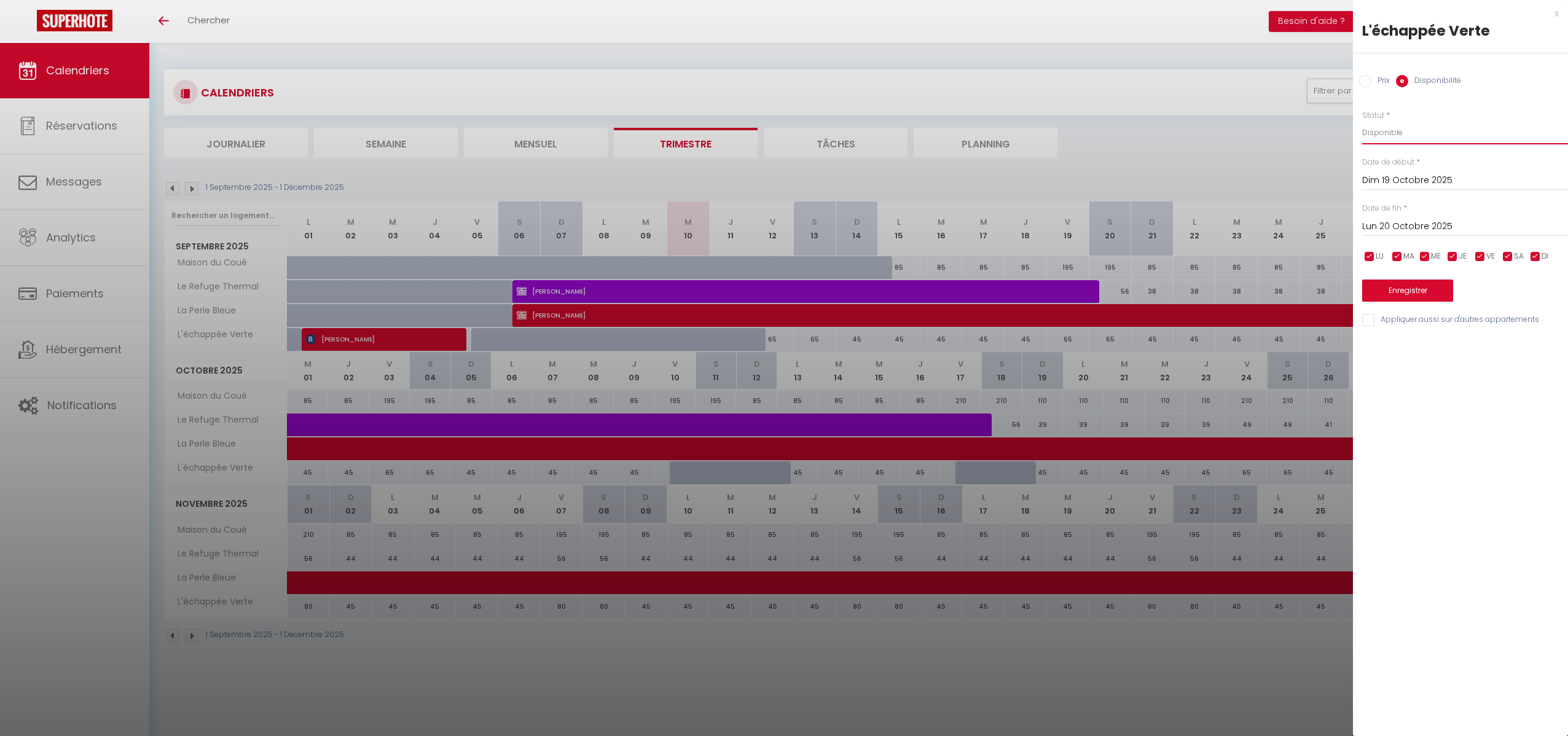
click at [1377, 132] on select "Disponible Indisponible" at bounding box center [1465, 133] width 206 height 24
select select "0"
click at [1362, 121] on select "Disponible Indisponible" at bounding box center [1465, 133] width 206 height 24
click at [1396, 291] on button "Enregistrer" at bounding box center [1408, 290] width 91 height 22
